Goal: Task Accomplishment & Management: Use online tool/utility

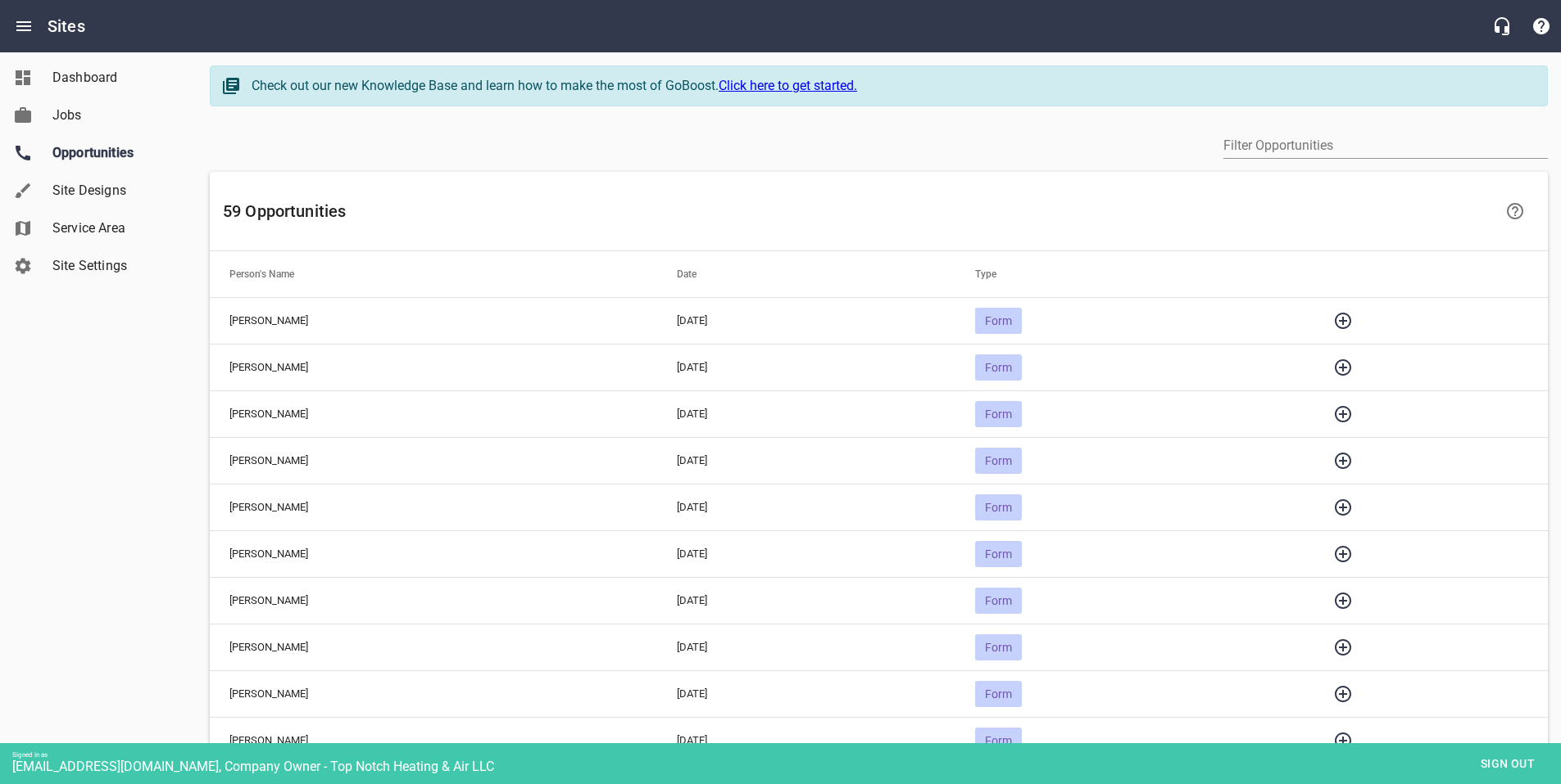
scroll to position [118, 0]
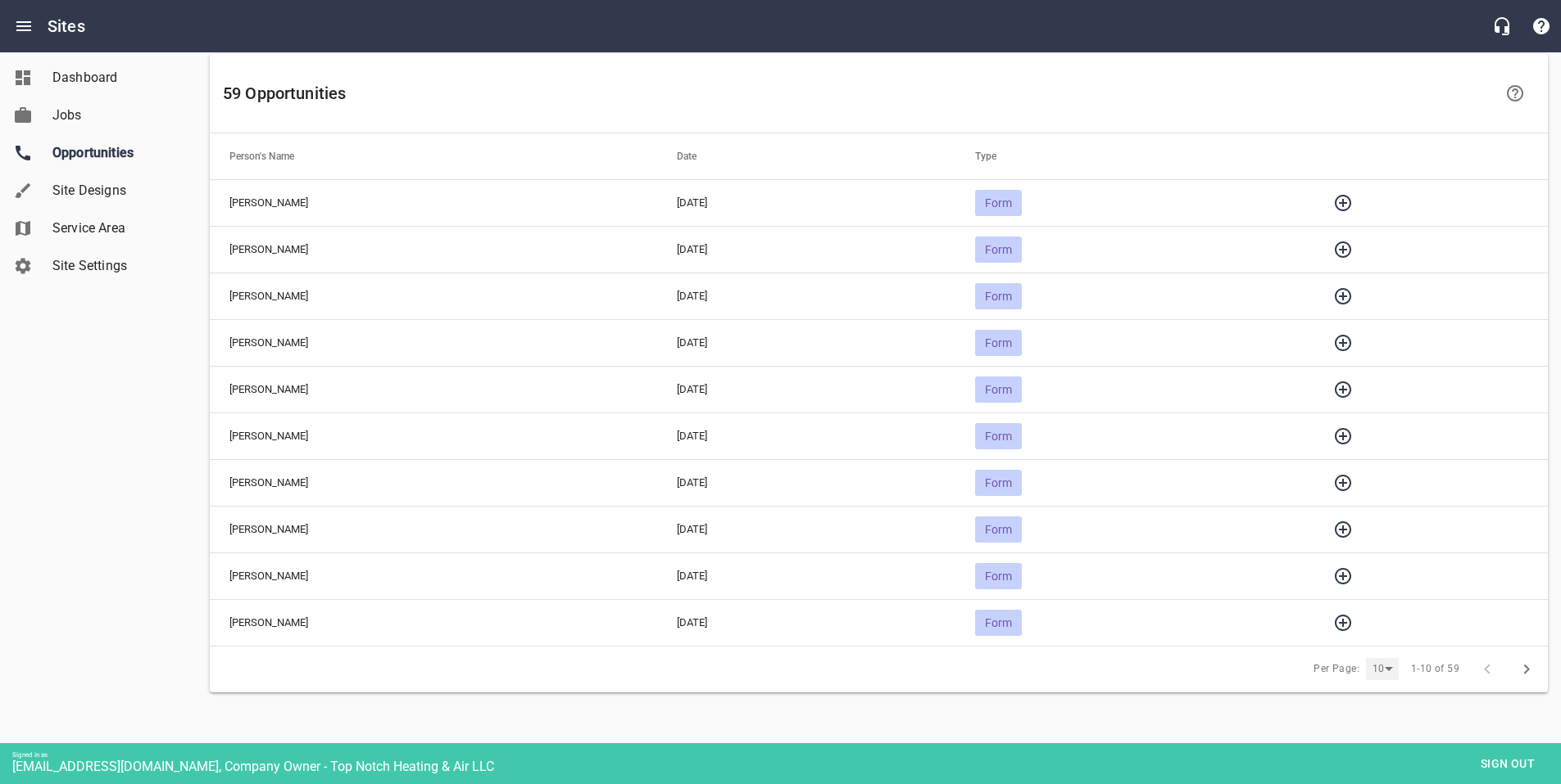
click at [1389, 665] on div "10" at bounding box center [1382, 669] width 33 height 22
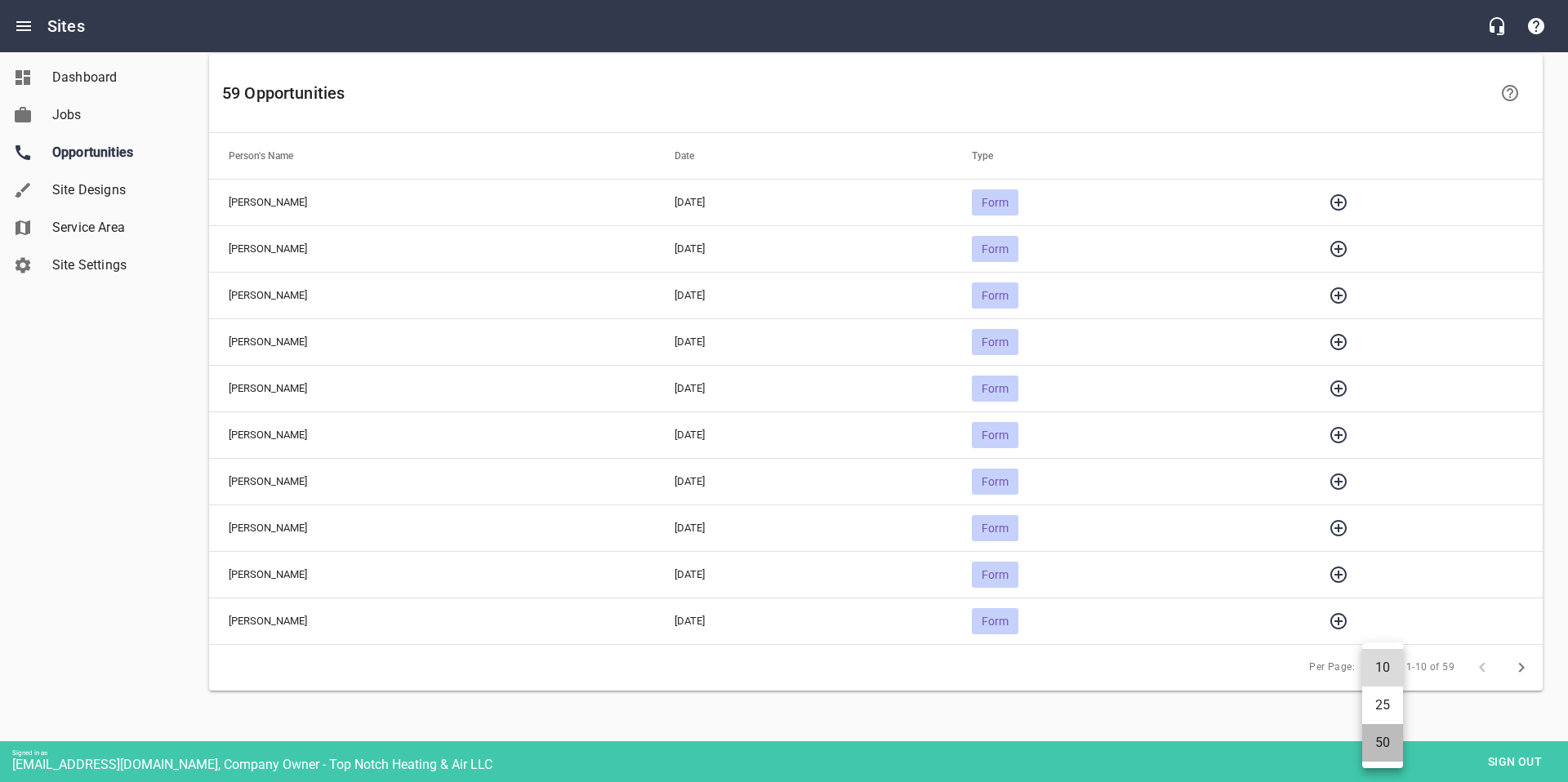
click at [1386, 750] on li "50" at bounding box center [1383, 743] width 40 height 38
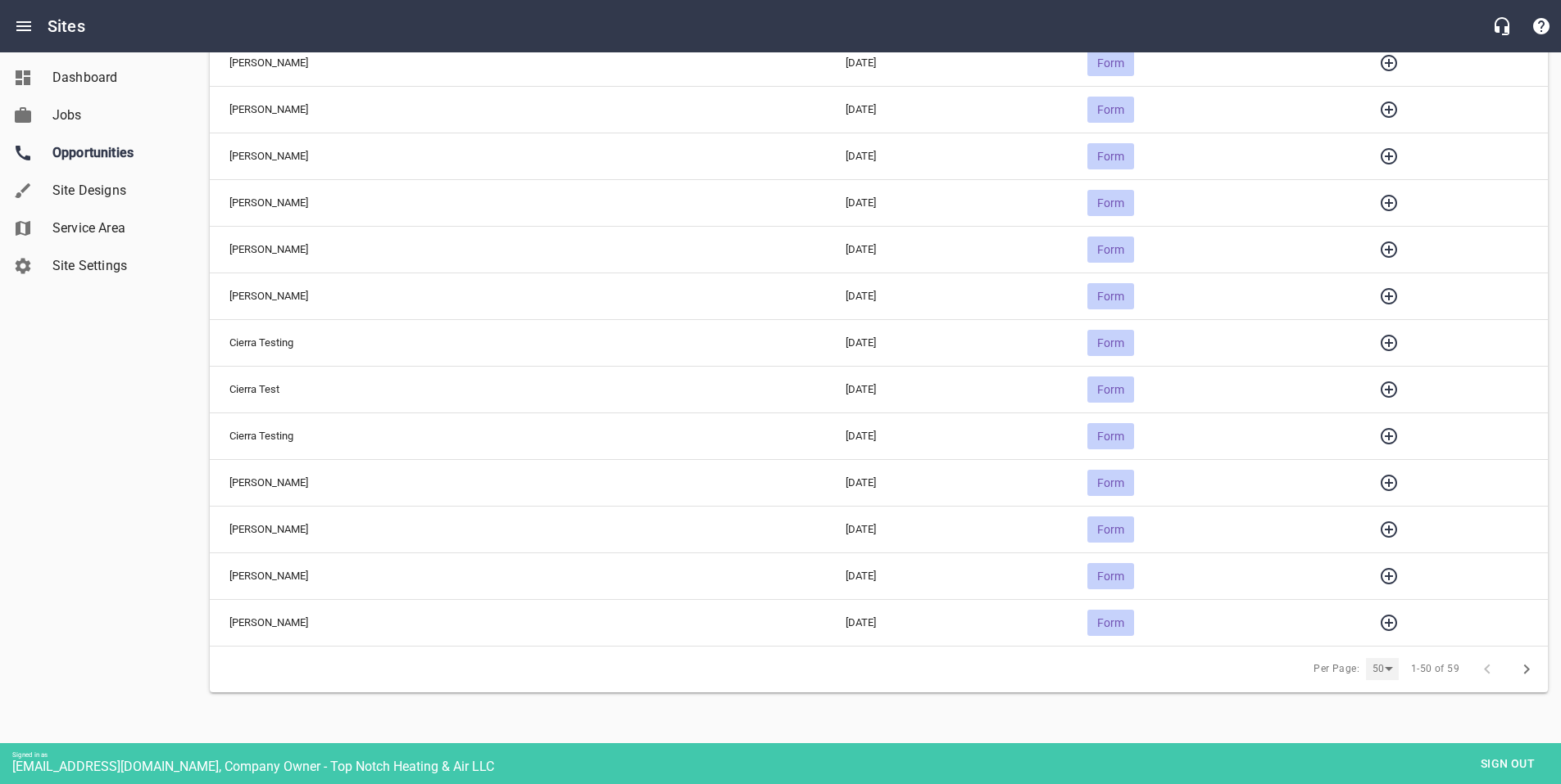
scroll to position [1984, 0]
click at [1380, 390] on icon "button" at bounding box center [1388, 390] width 16 height 16
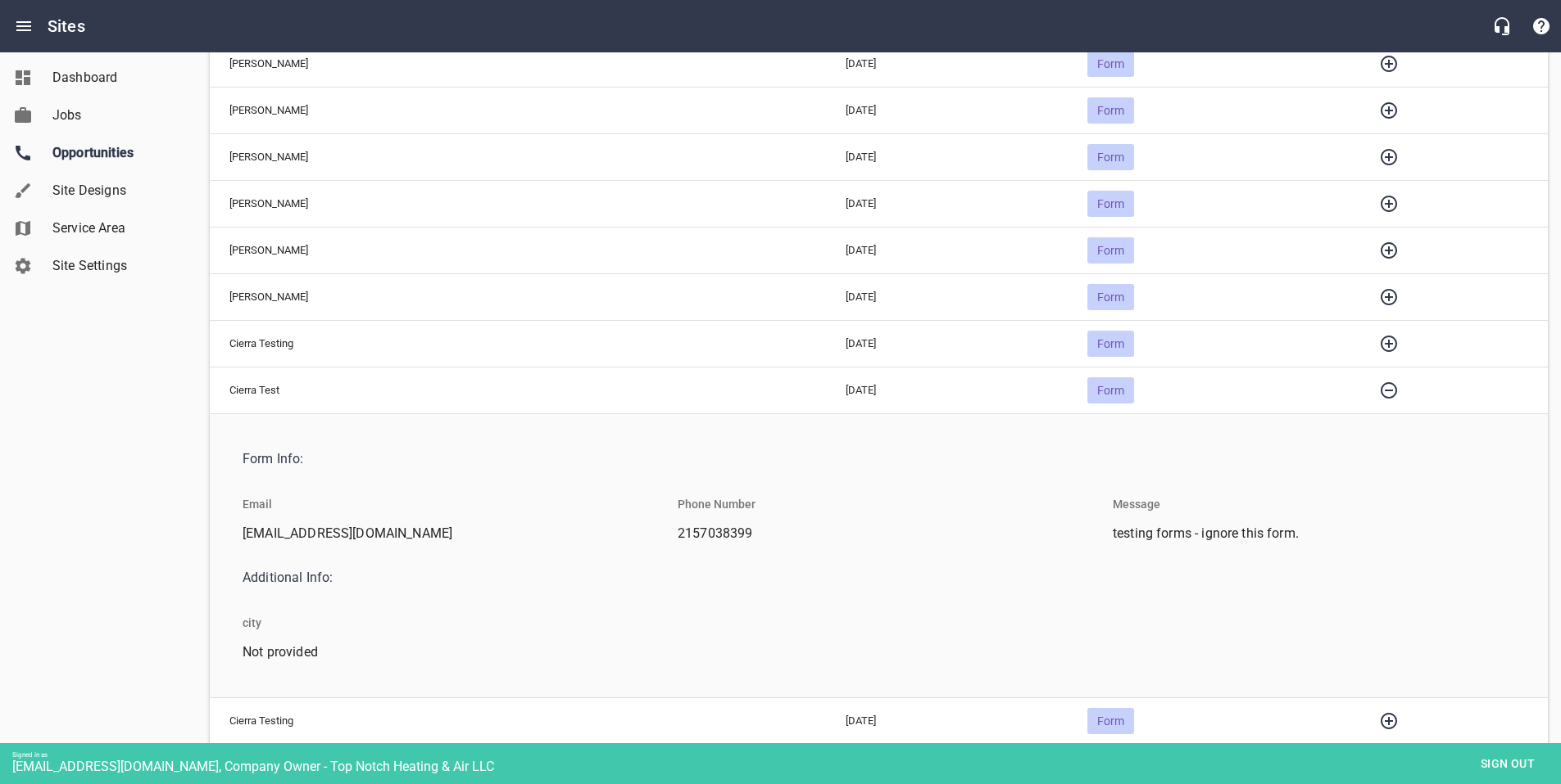
click at [1378, 345] on icon "button" at bounding box center [1388, 344] width 19 height 19
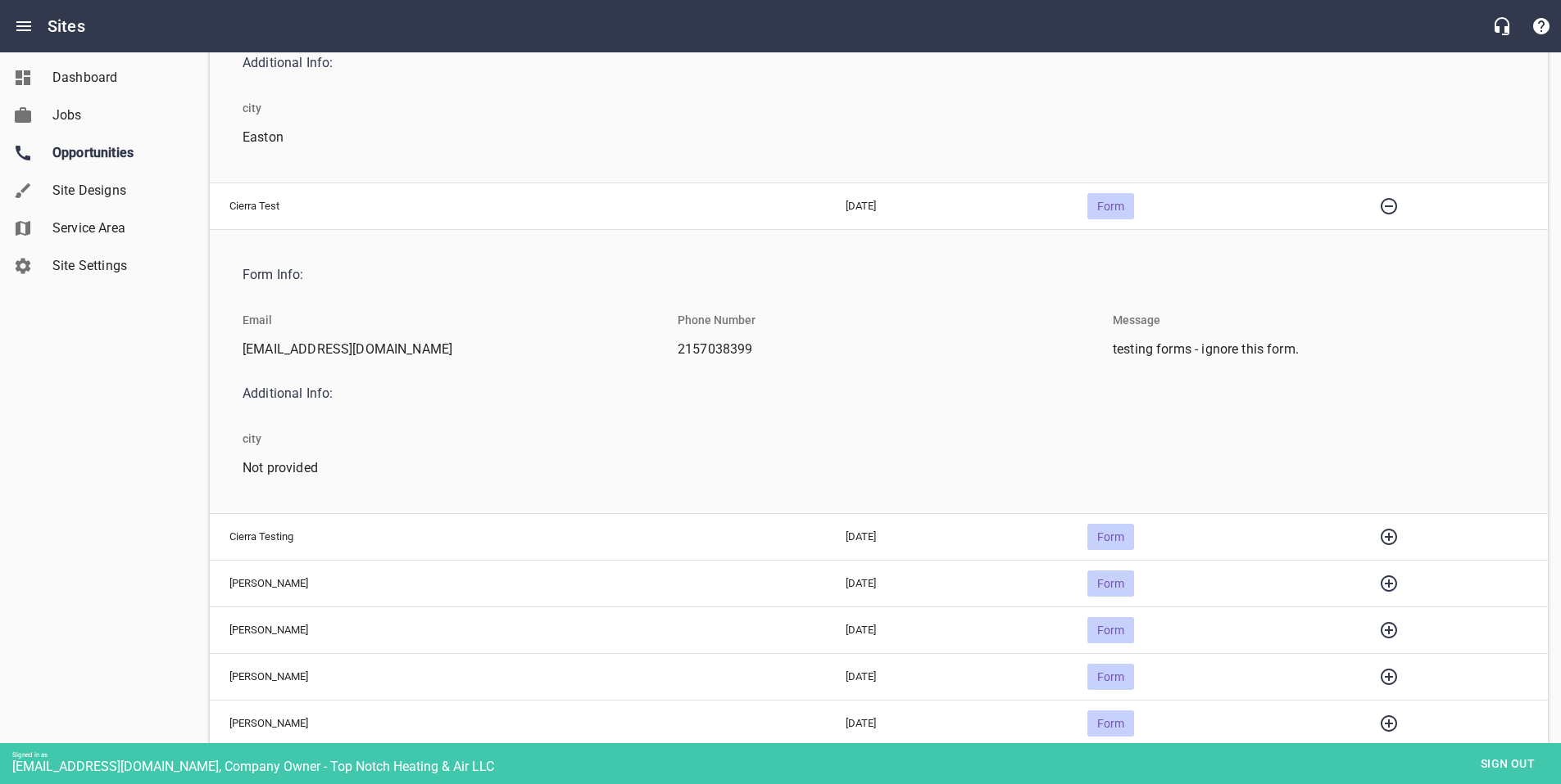
scroll to position [2455, 0]
click at [1378, 536] on icon "button" at bounding box center [1388, 534] width 19 height 19
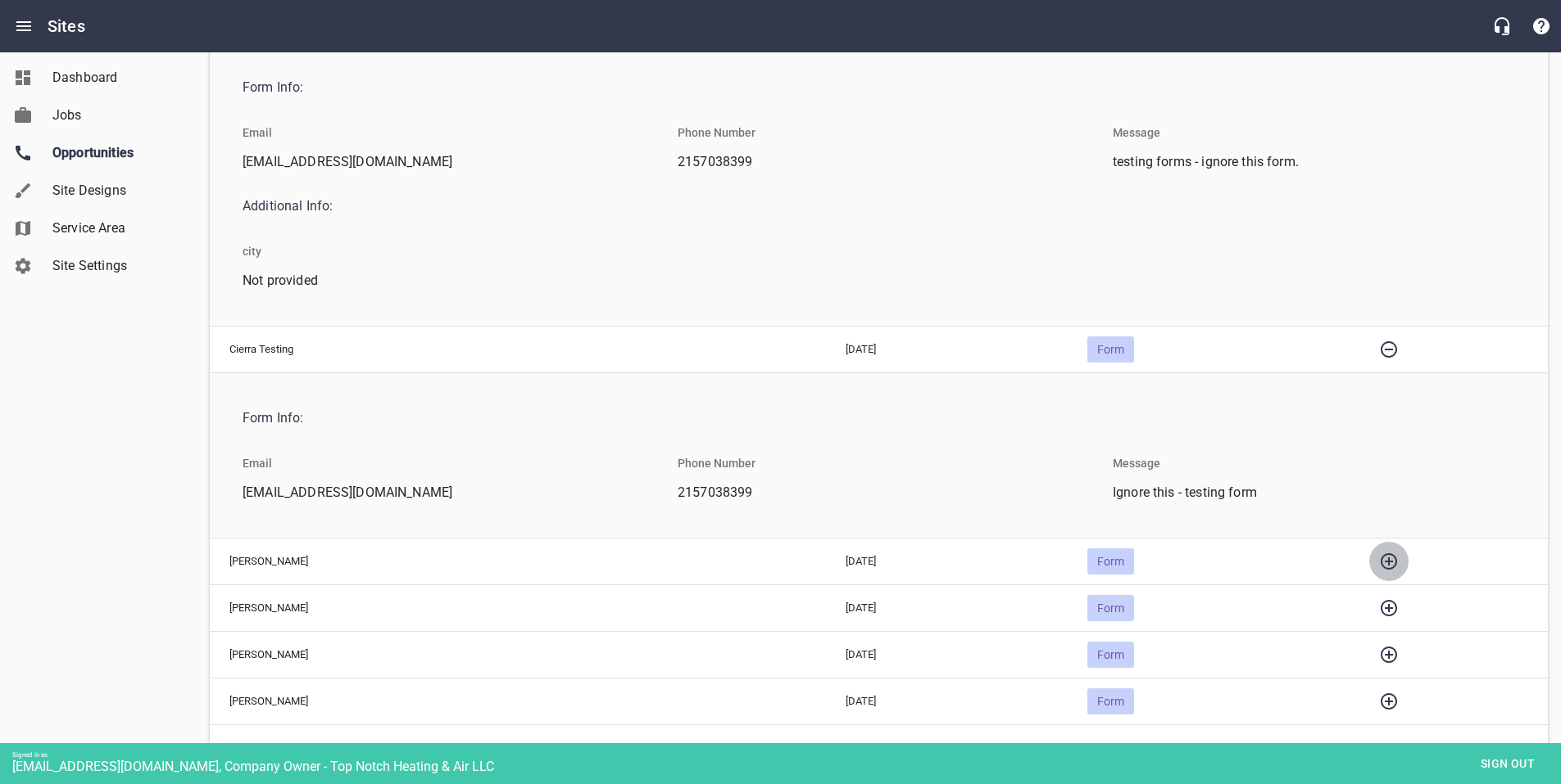
click at [1378, 552] on icon "button" at bounding box center [1388, 562] width 19 height 19
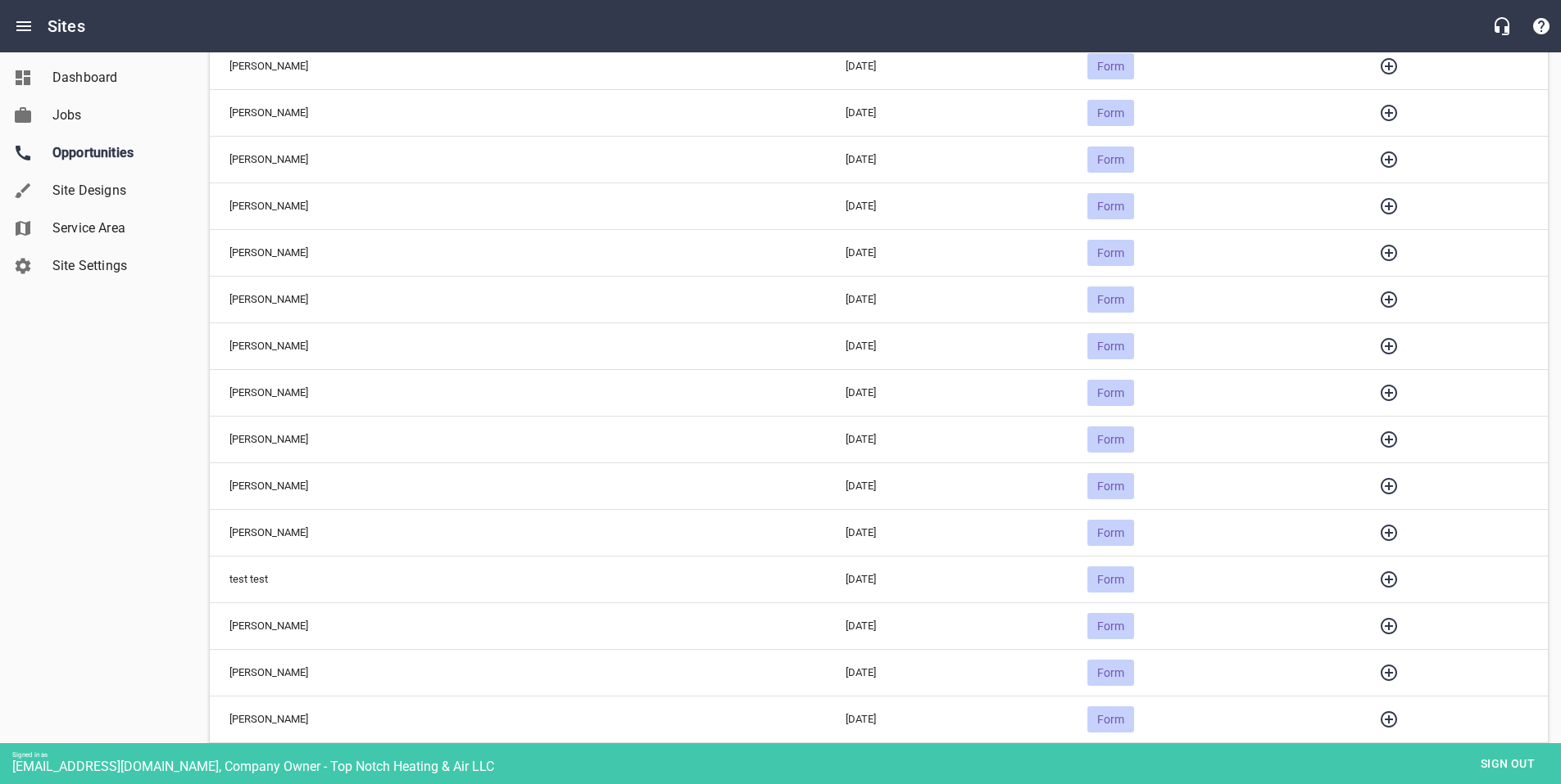
scroll to position [0, 0]
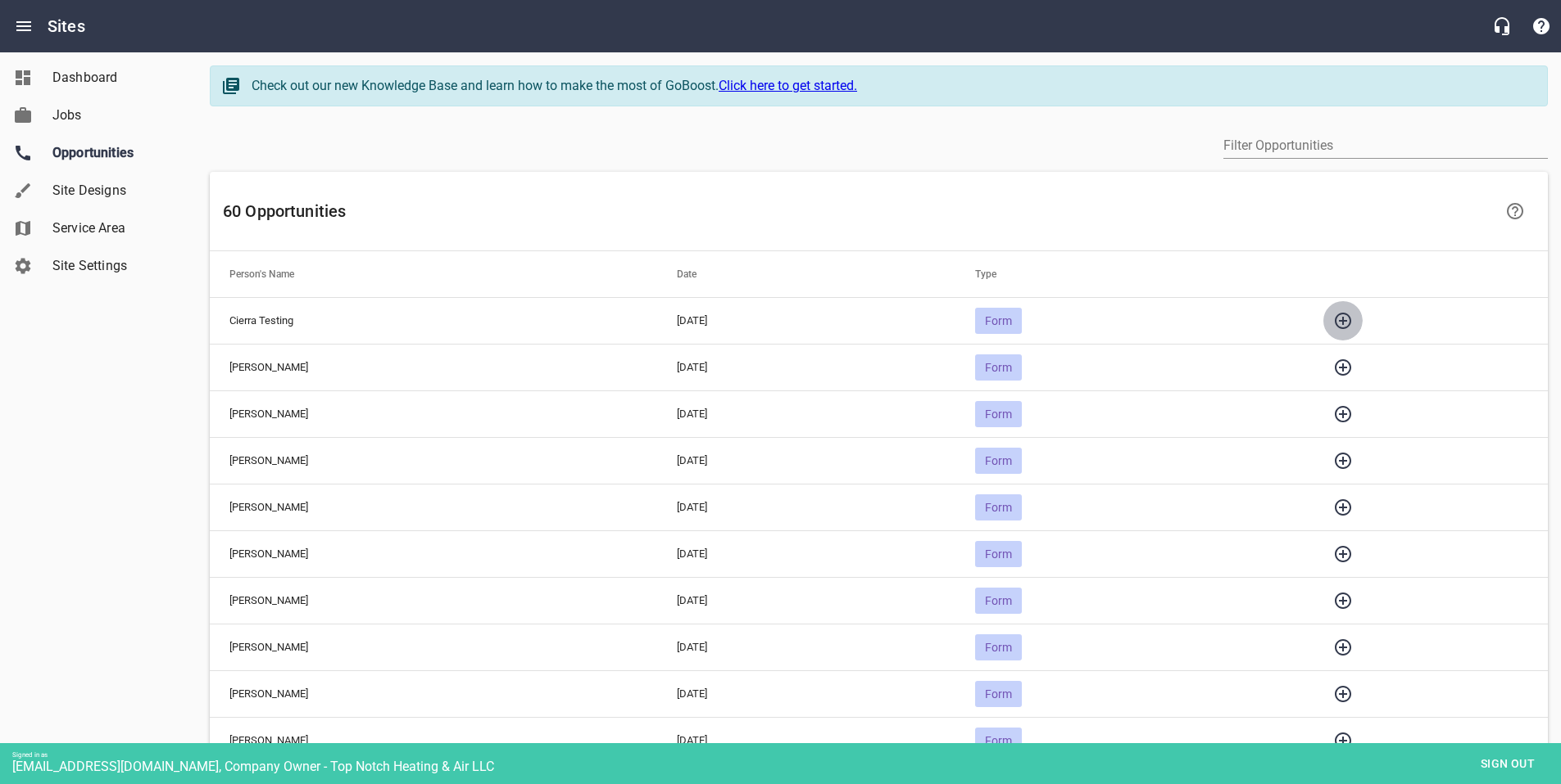
click at [1352, 311] on icon "button" at bounding box center [1343, 321] width 19 height 19
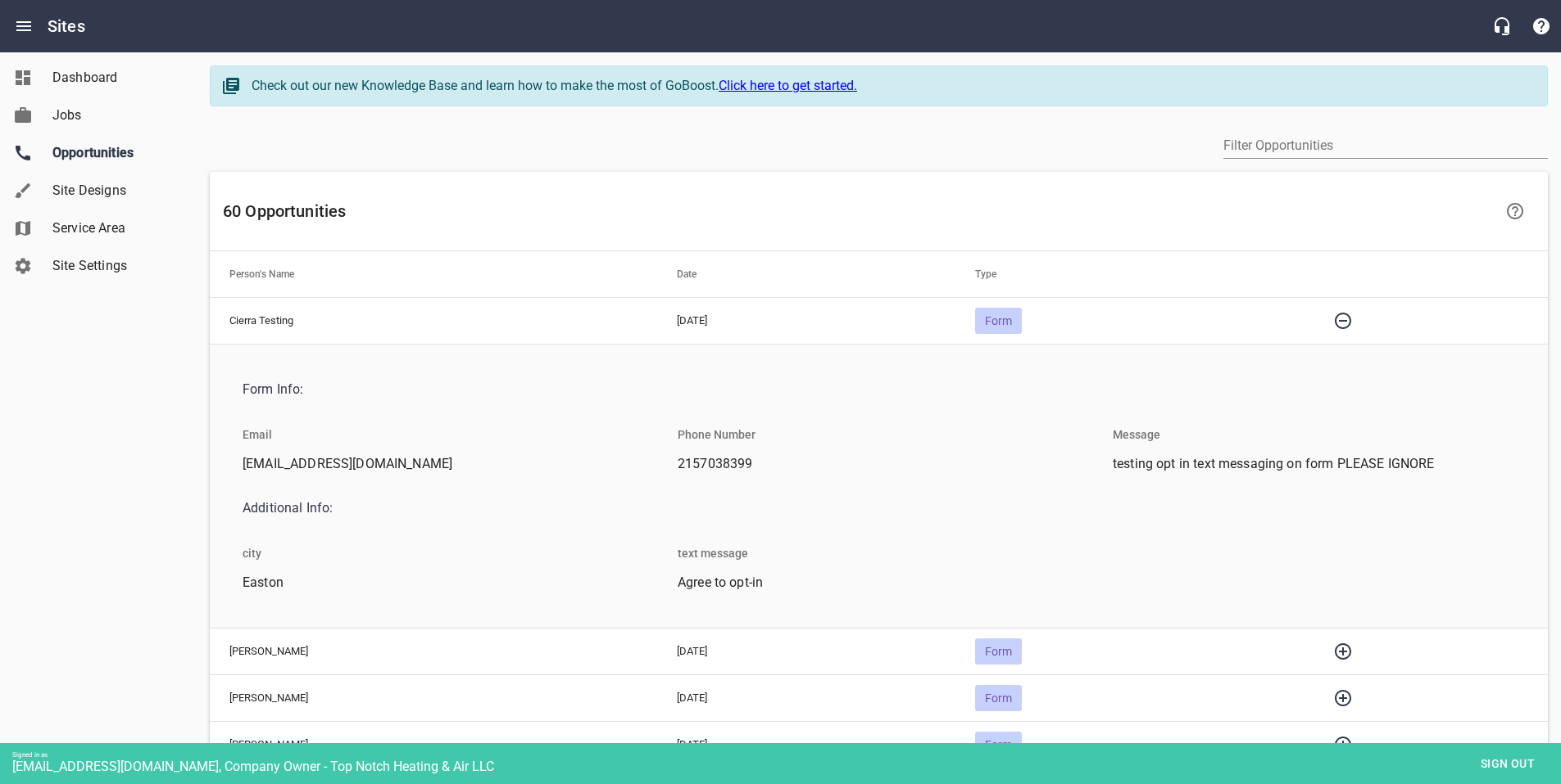
scroll to position [53, 0]
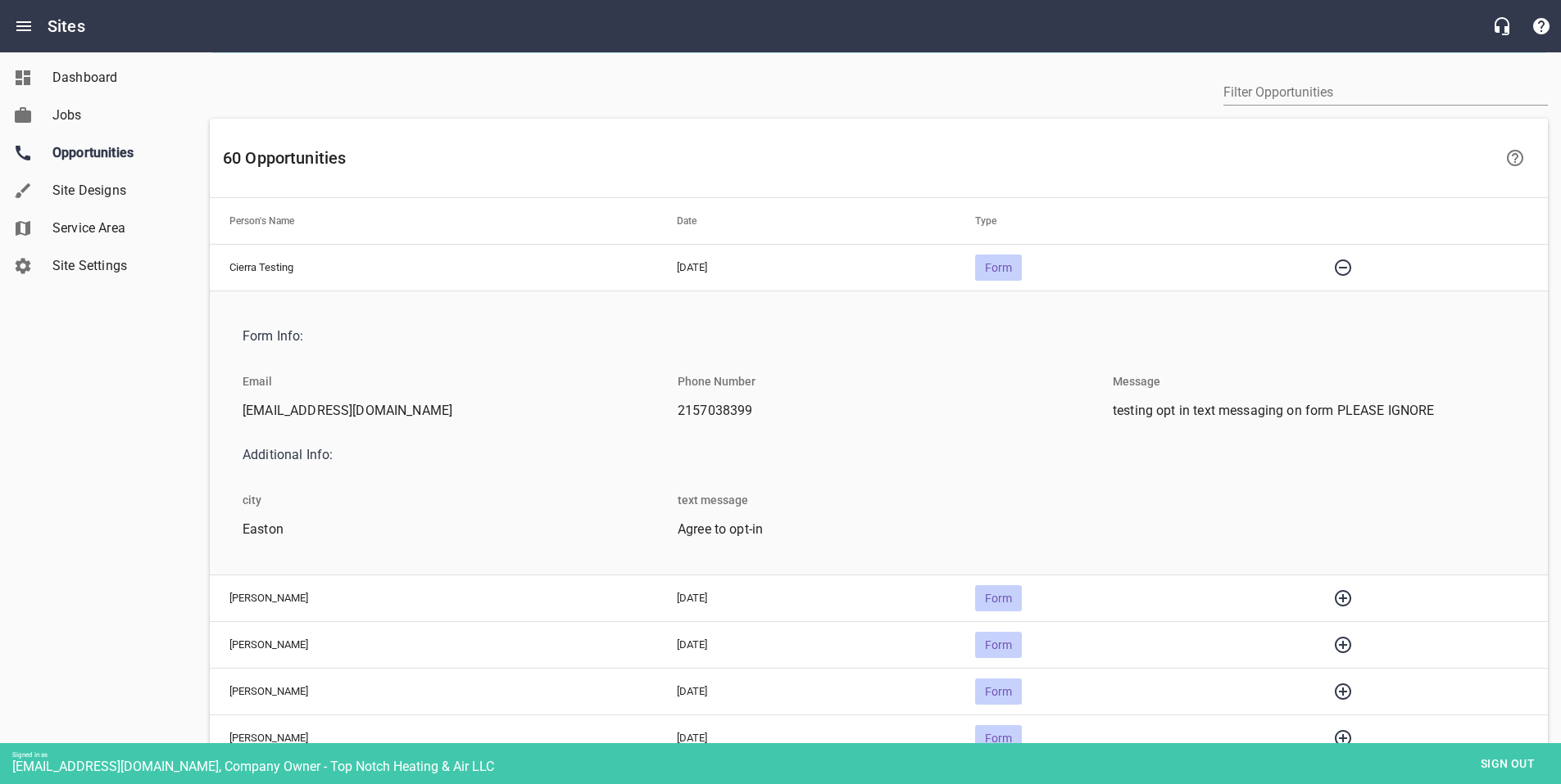
click at [1136, 411] on span "testing opt in text messaging on form PLEASE IGNORE" at bounding box center [1307, 411] width 389 height 19
click at [694, 547] on li "Agree to opt-in" at bounding box center [879, 535] width 429 height 29
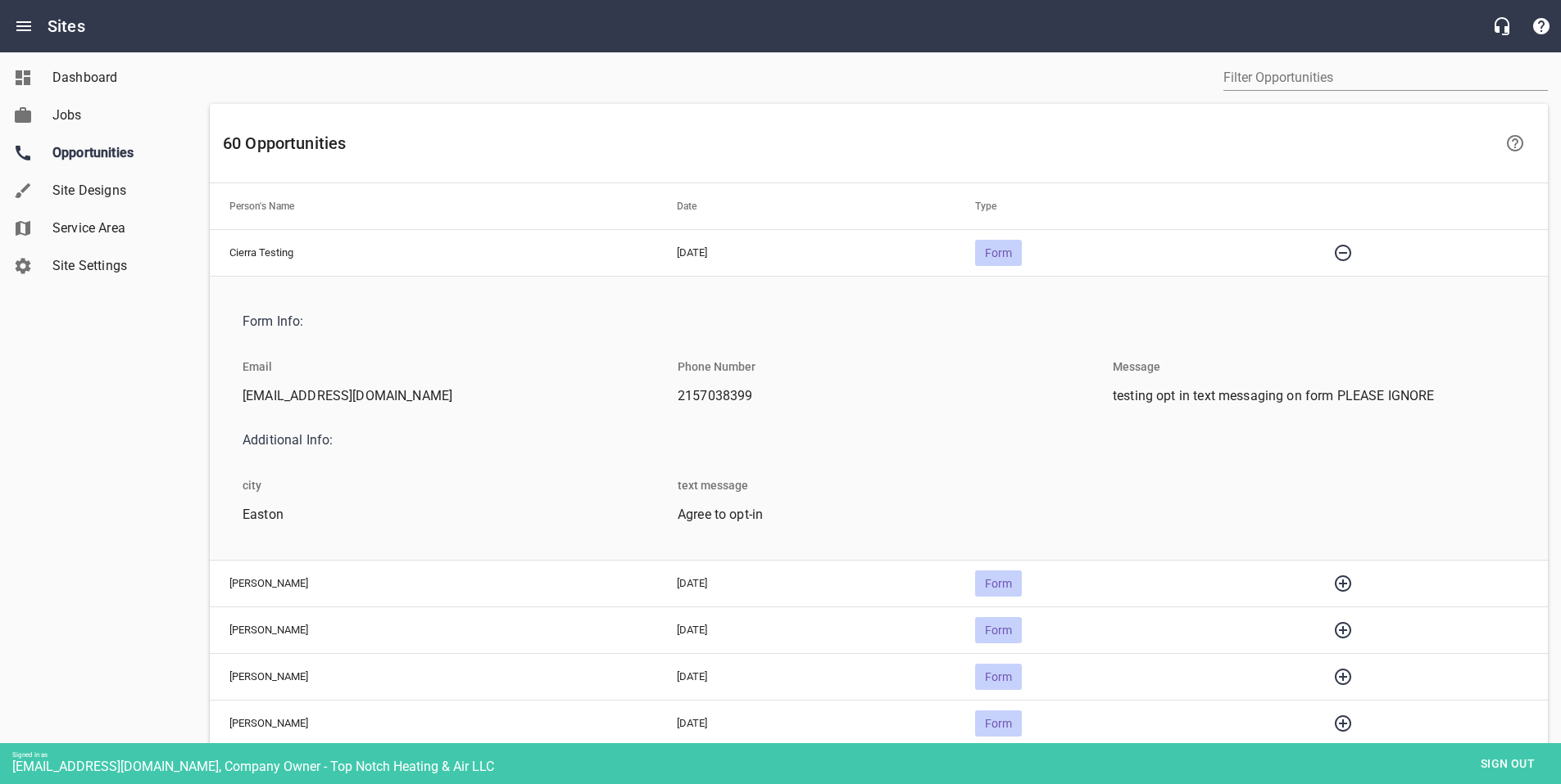
scroll to position [136, 0]
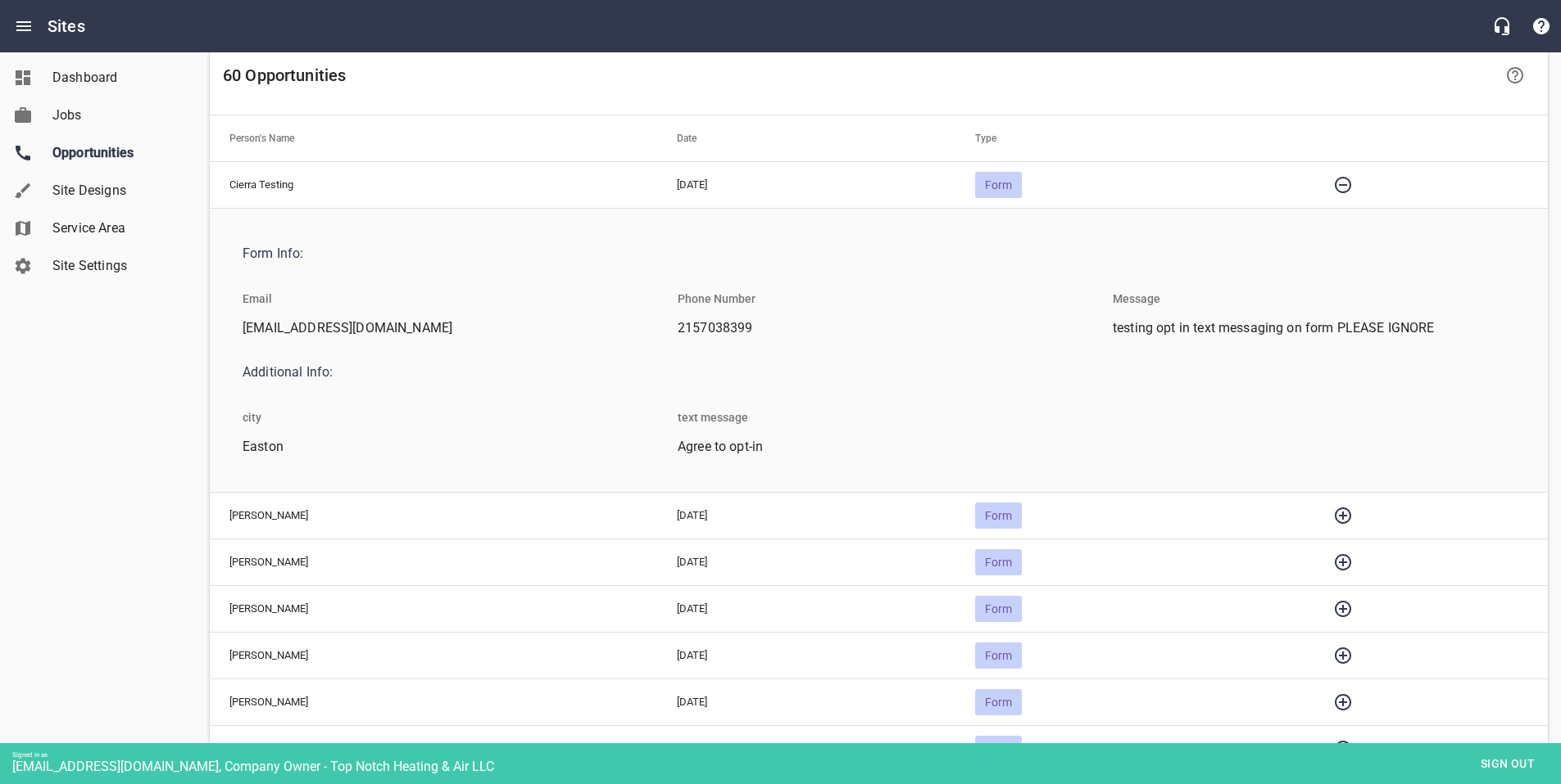
click at [1352, 516] on icon "button" at bounding box center [1343, 516] width 19 height 19
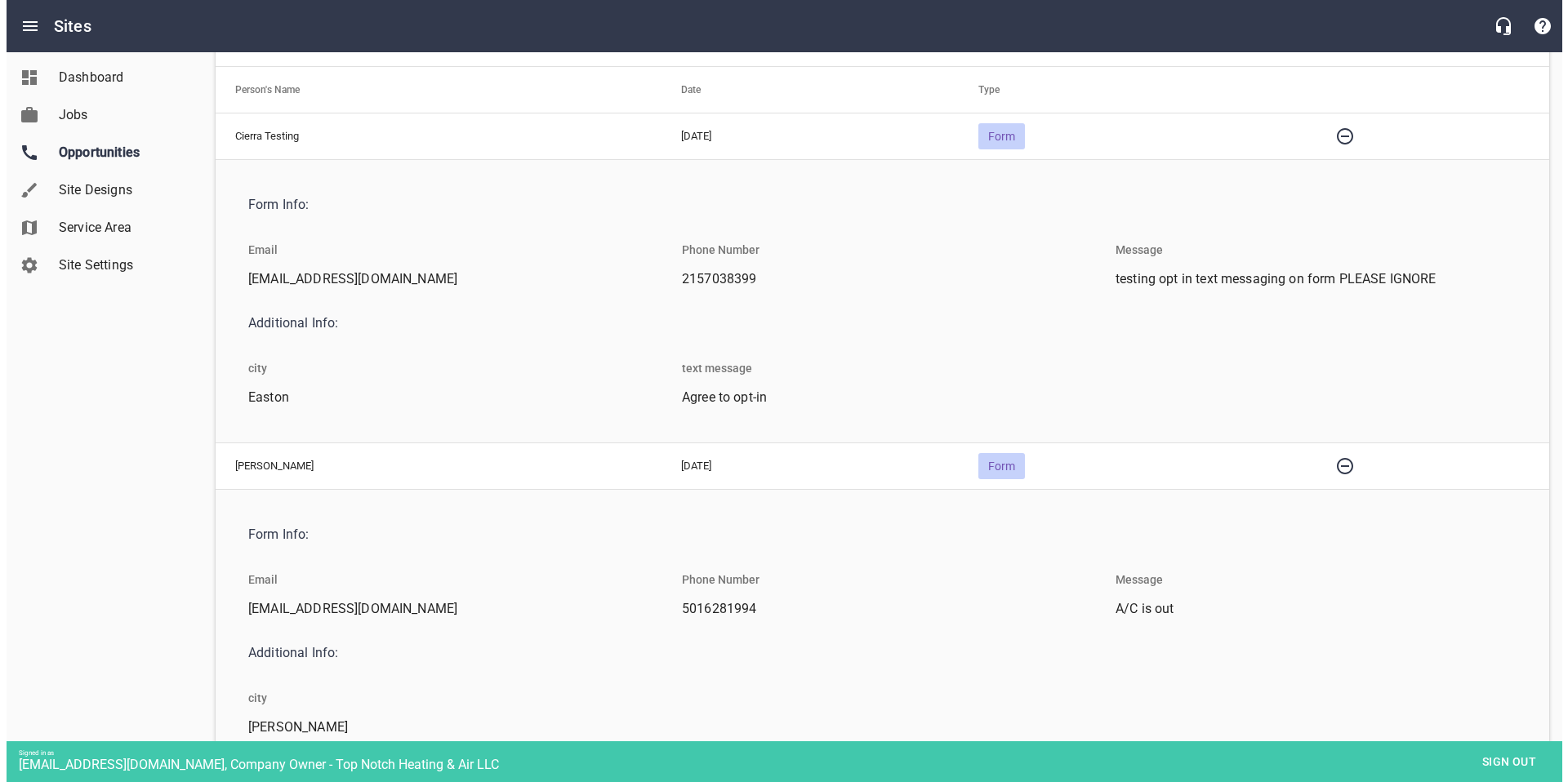
scroll to position [0, 0]
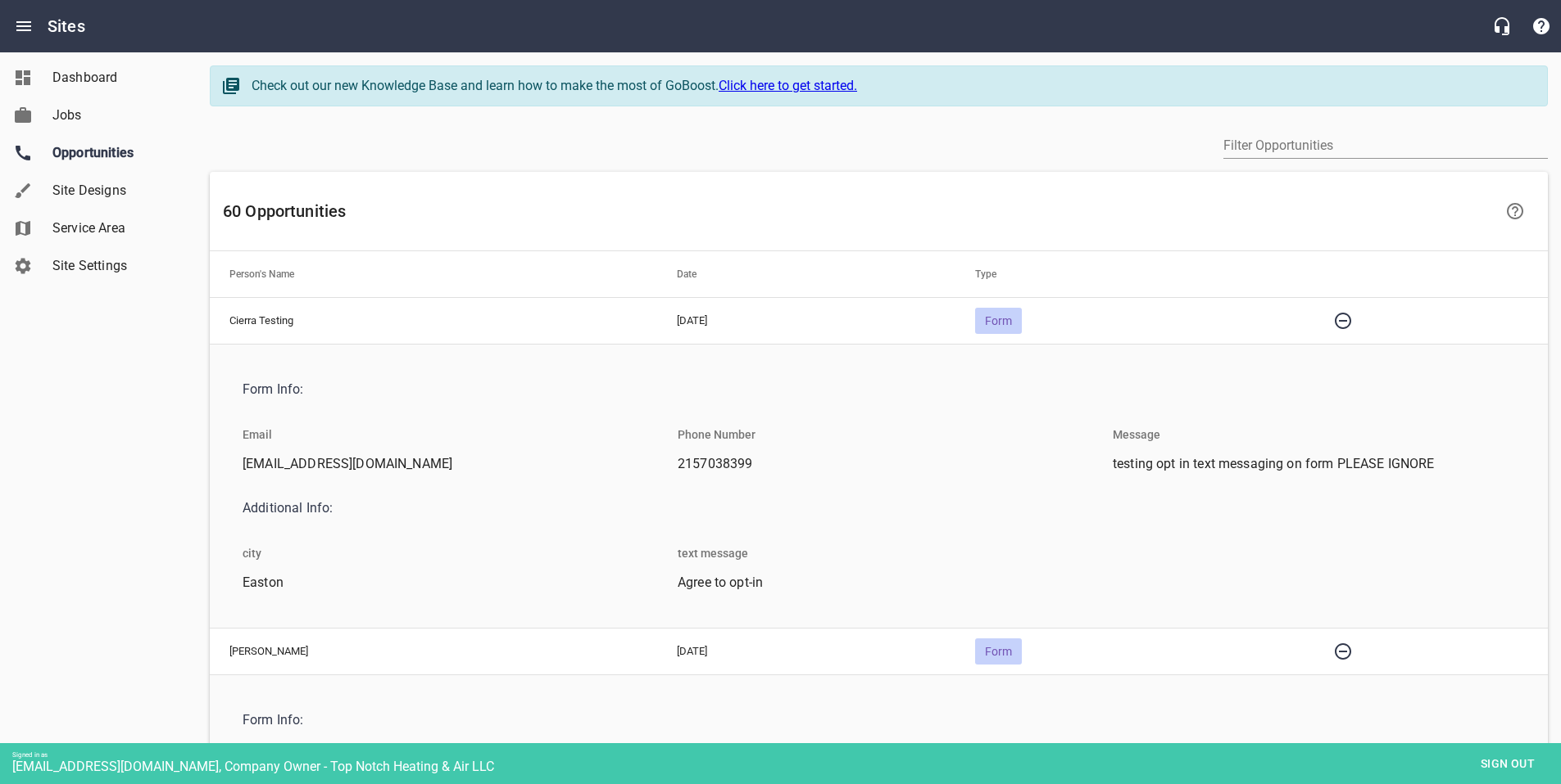
click at [1497, 754] on span "Sign out" at bounding box center [1507, 764] width 69 height 20
